Goal: Find specific page/section: Find specific page/section

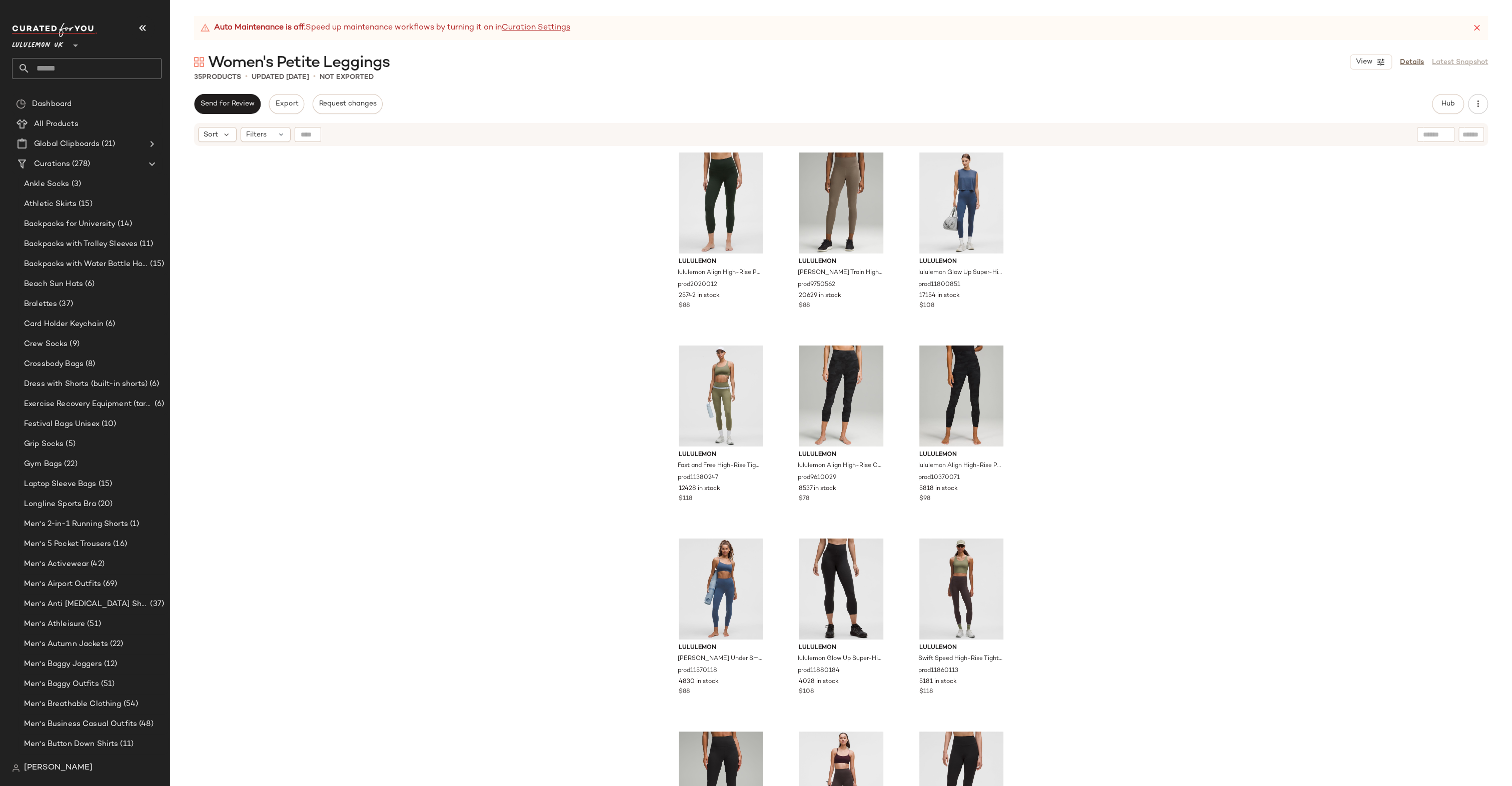
click at [131, 62] on input "text" at bounding box center [95, 68] width 131 height 21
type input "****"
click at [96, 99] on div "Men's Cuff ed Pants" at bounding box center [87, 97] width 133 height 11
